Goal: Information Seeking & Learning: Understand process/instructions

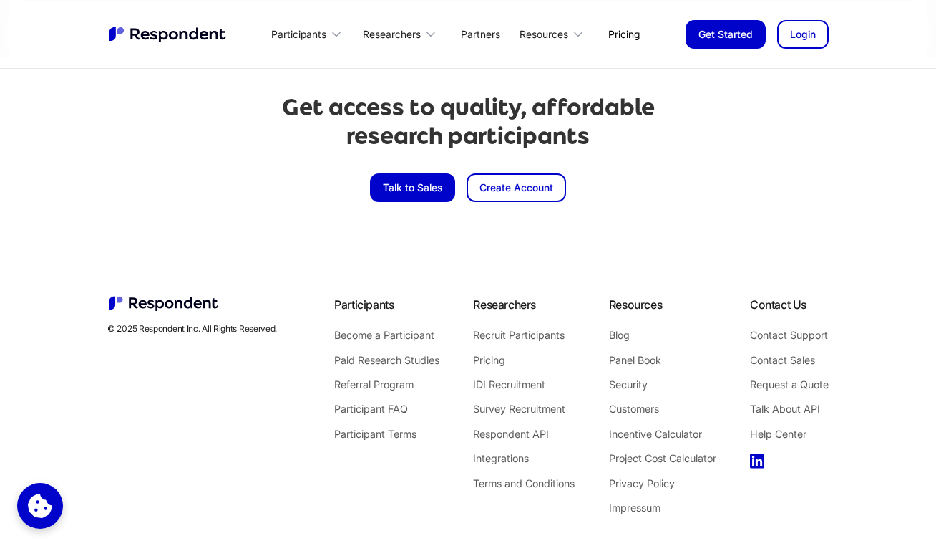
scroll to position [3364, 0]
click at [496, 358] on link "Pricing" at bounding box center [524, 359] width 102 height 19
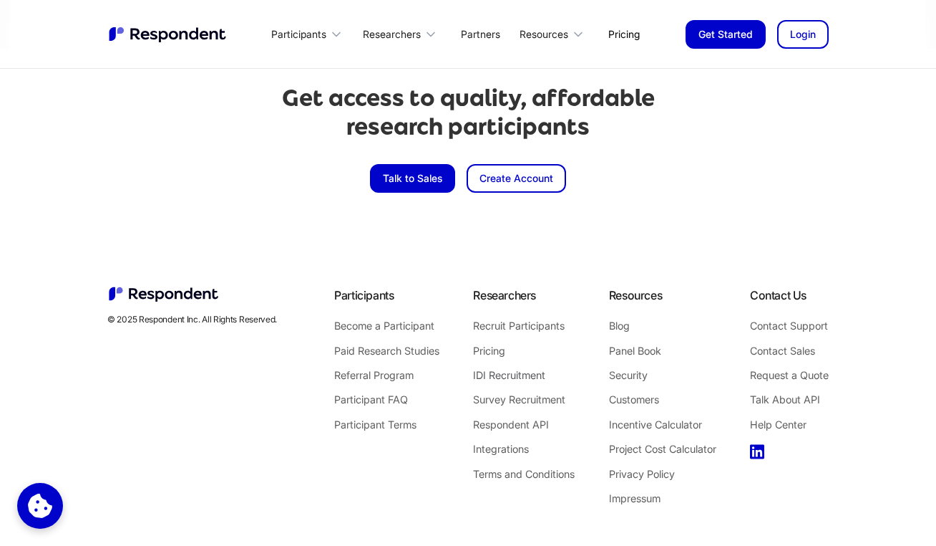
click at [529, 379] on link "IDI Recruitment" at bounding box center [524, 375] width 102 height 19
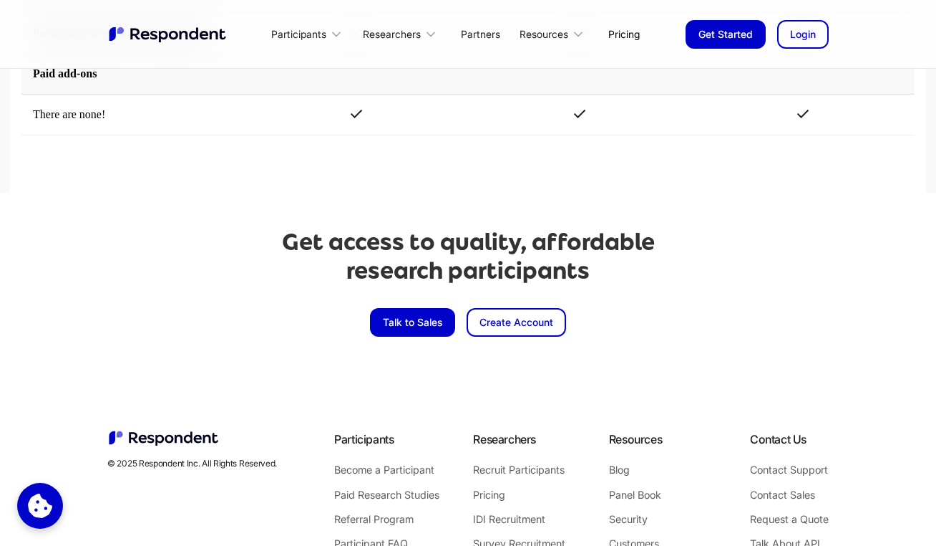
scroll to position [3394, 0]
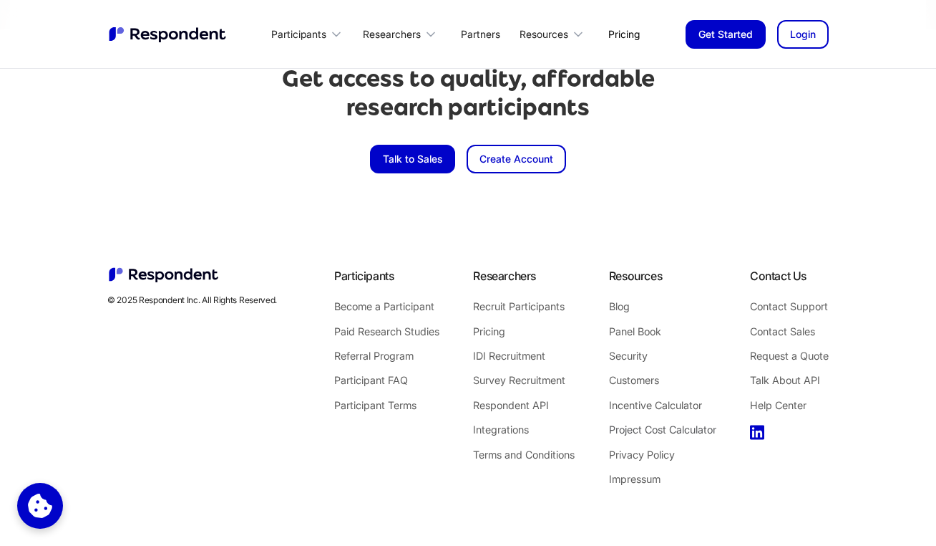
click at [646, 429] on link "Project Cost Calculator" at bounding box center [662, 429] width 107 height 19
